Goal: Information Seeking & Learning: Learn about a topic

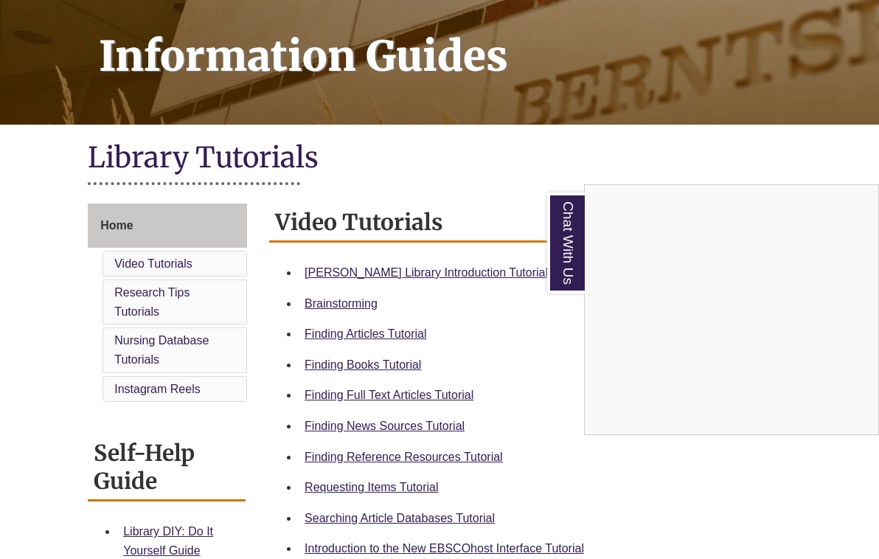
scroll to position [210, 0]
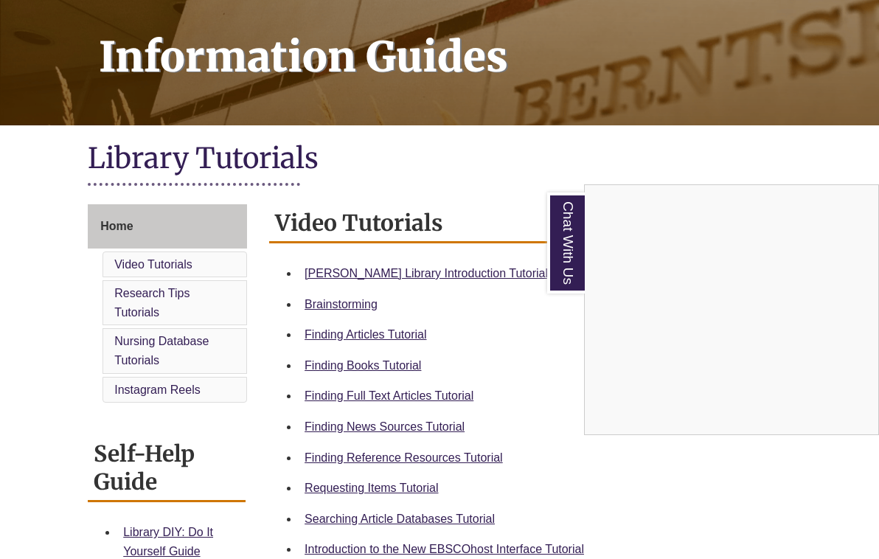
click at [422, 274] on div "Chat With Us" at bounding box center [439, 279] width 879 height 559
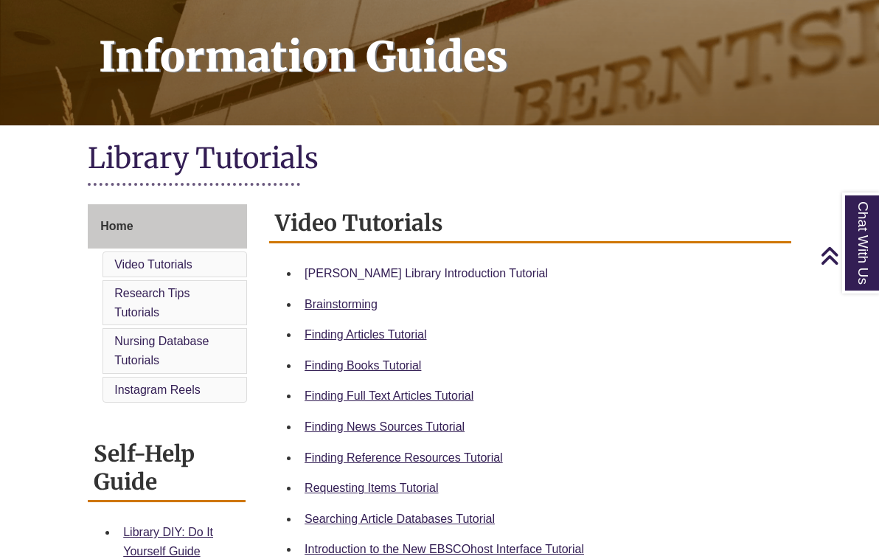
click at [431, 273] on link "Berntsen Library Introduction Tutorial" at bounding box center [425, 273] width 243 height 13
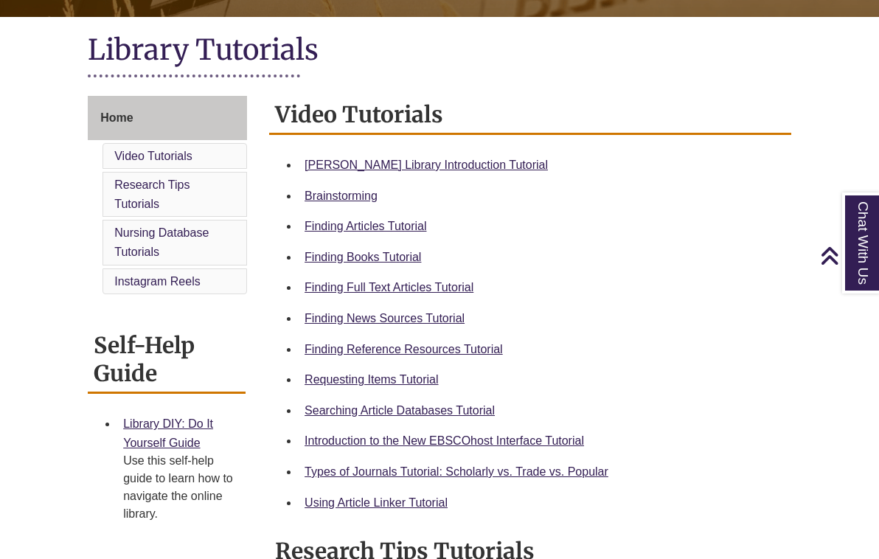
scroll to position [308, 0]
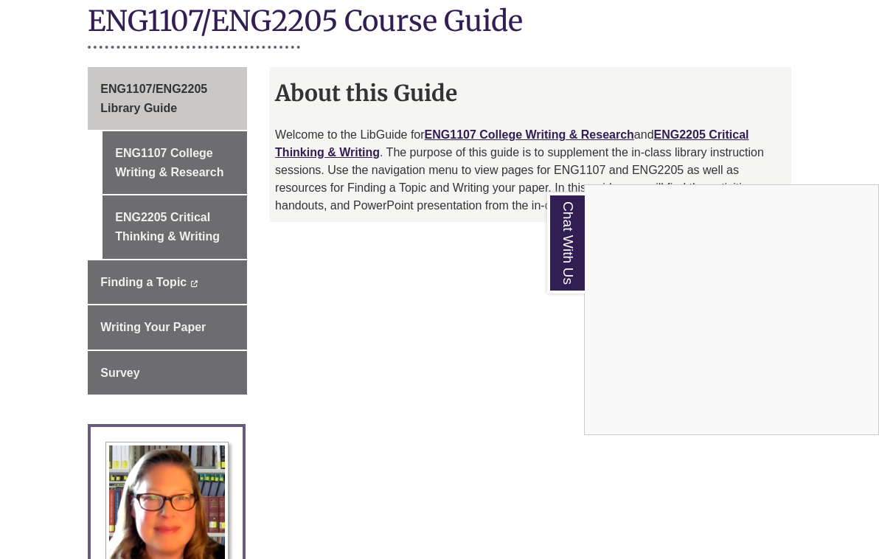
scroll to position [363, 0]
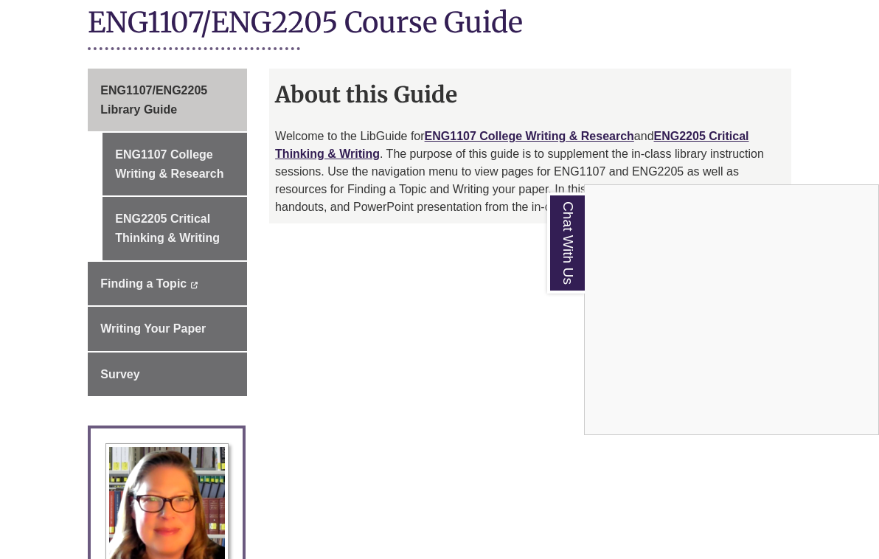
click at [498, 282] on div "Chat With Us" at bounding box center [439, 279] width 879 height 559
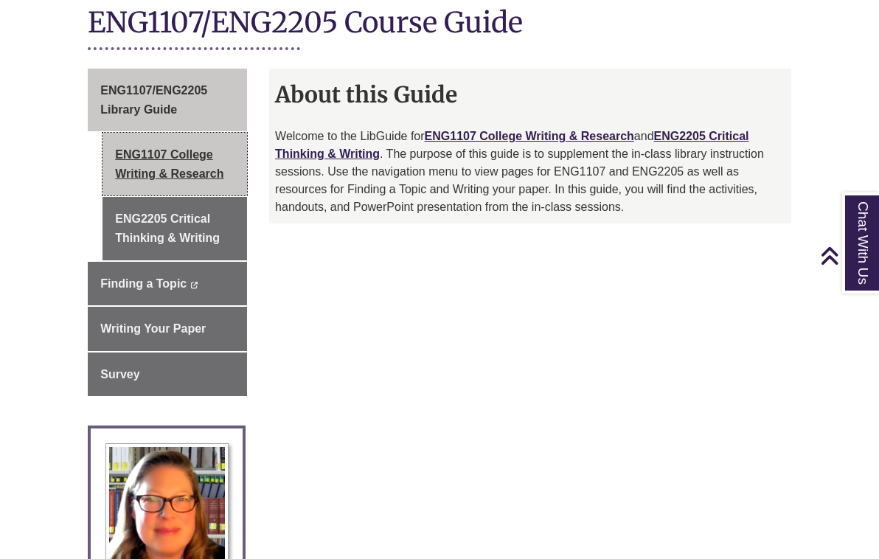
click at [190, 141] on link "ENG1107 College Writing & Research" at bounding box center [174, 164] width 144 height 63
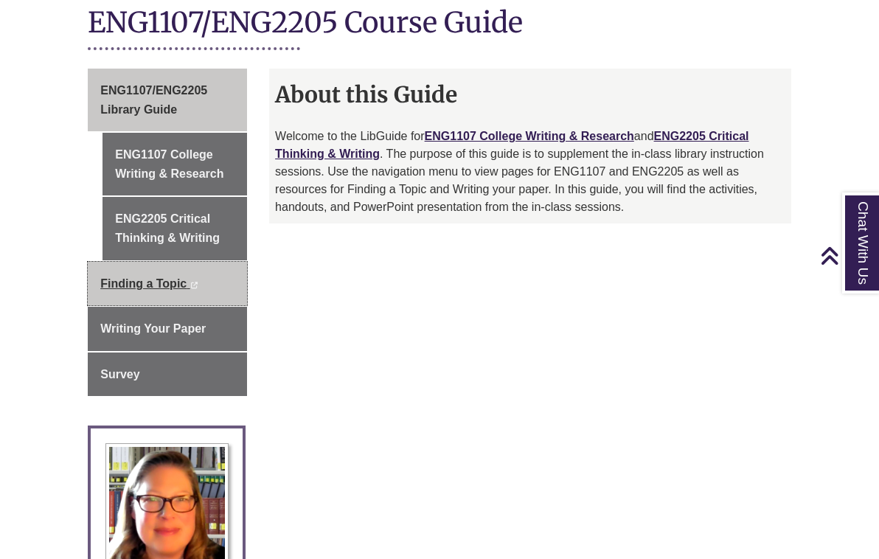
click at [165, 262] on link "Finding a Topic This link opens in a new window This link opens in a new window" at bounding box center [167, 284] width 159 height 44
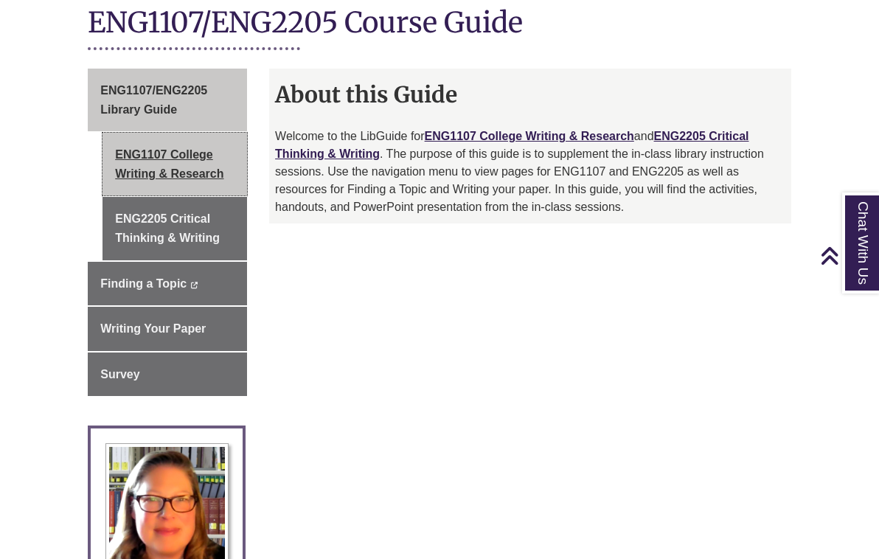
click at [185, 133] on link "ENG1107 College Writing & Research" at bounding box center [174, 164] width 144 height 63
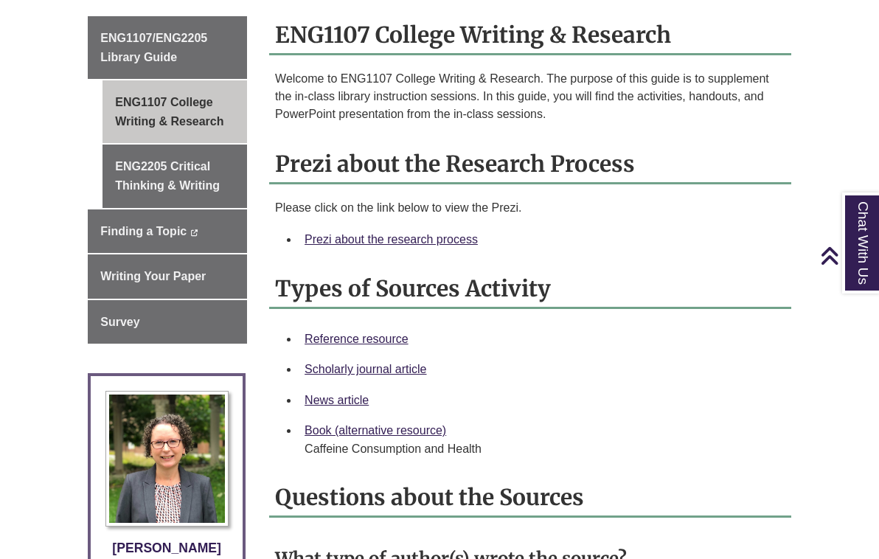
scroll to position [400, 0]
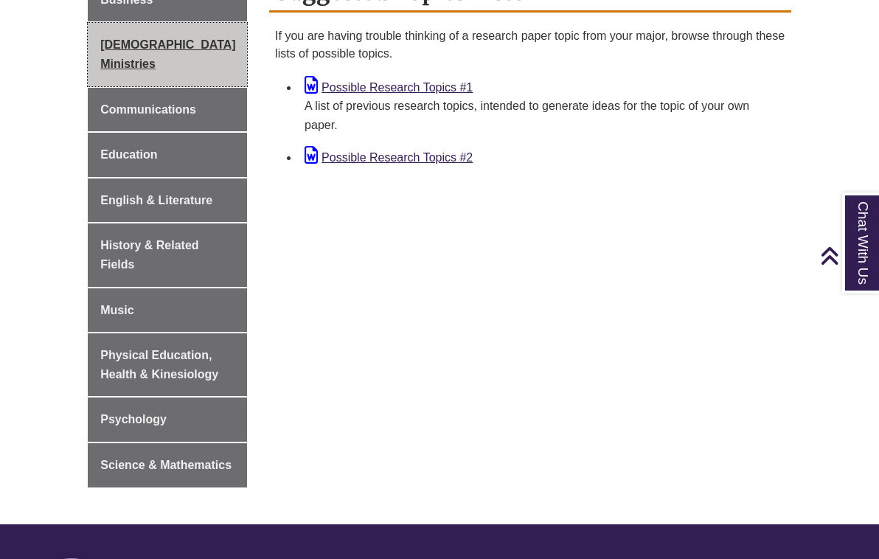
scroll to position [700, 0]
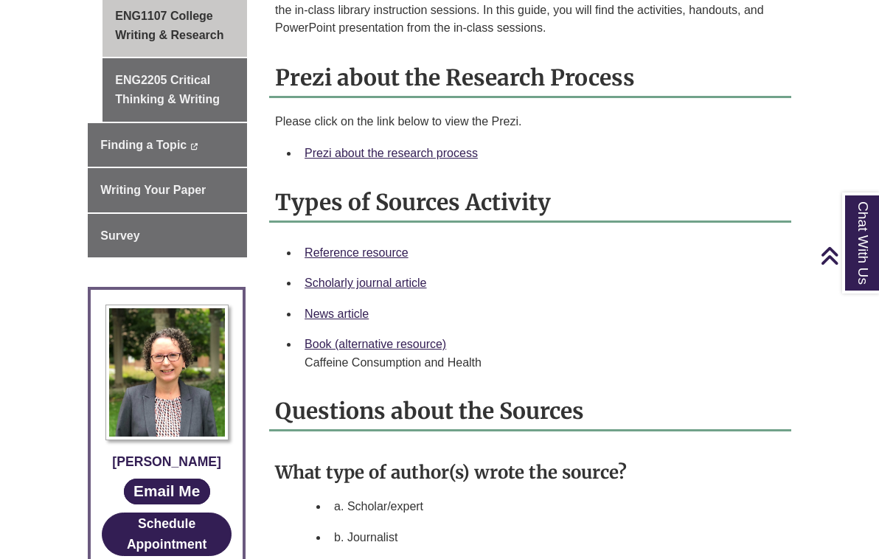
scroll to position [503, 0]
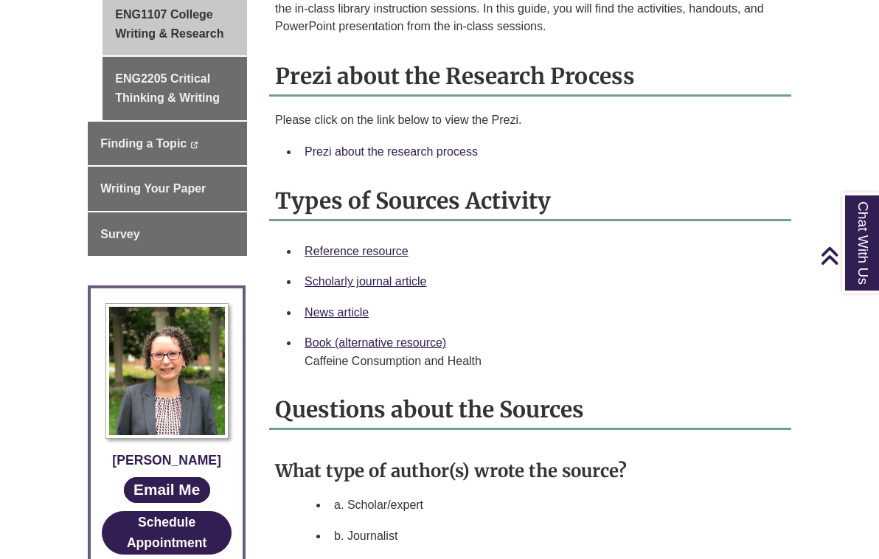
click at [433, 153] on link "Prezi about the research process" at bounding box center [390, 151] width 173 height 13
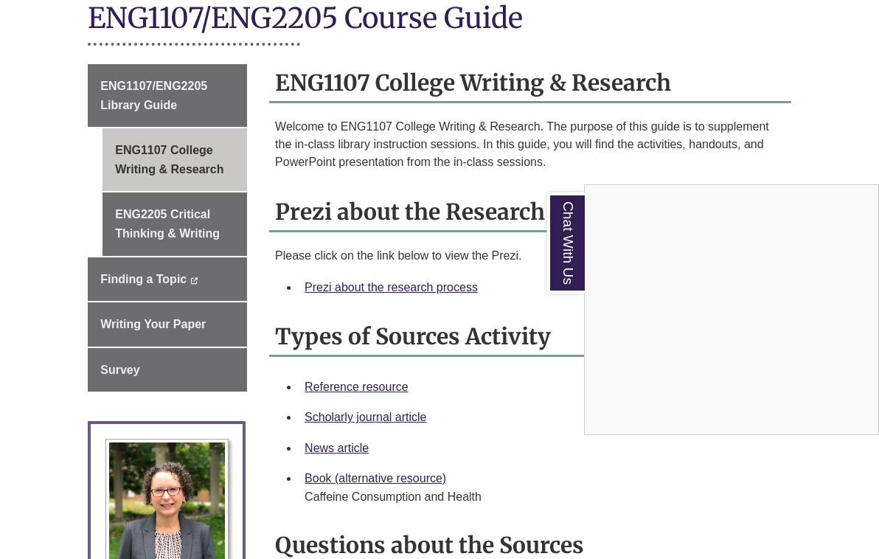
scroll to position [380, 0]
